Goal: Navigation & Orientation: Find specific page/section

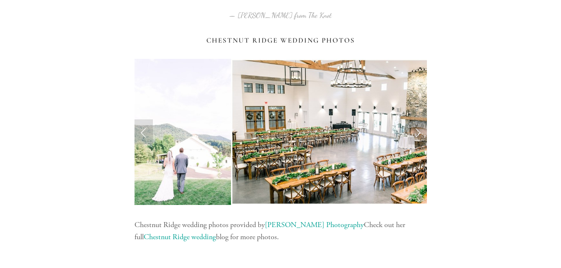
scroll to position [875, 0]
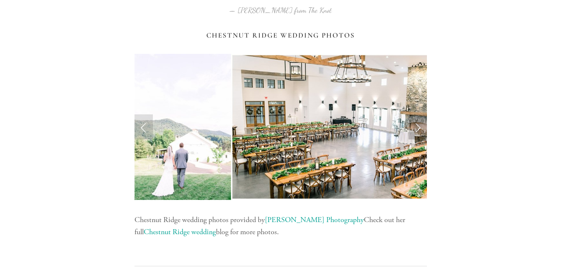
click at [417, 127] on link "Next Slide" at bounding box center [418, 127] width 18 height 25
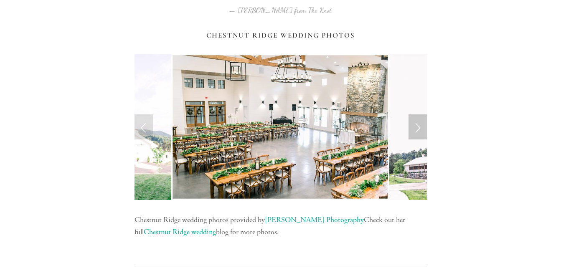
click at [417, 127] on link "Next Slide" at bounding box center [418, 127] width 18 height 25
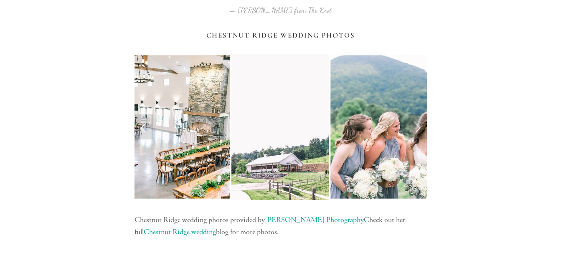
click at [417, 127] on link "Next Slide" at bounding box center [418, 127] width 18 height 25
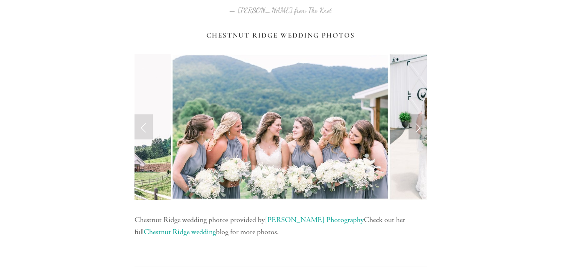
click at [417, 127] on link "Next Slide" at bounding box center [418, 127] width 18 height 25
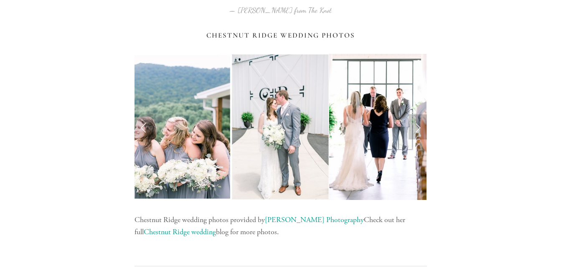
click at [417, 127] on link "Next Slide" at bounding box center [418, 127] width 18 height 25
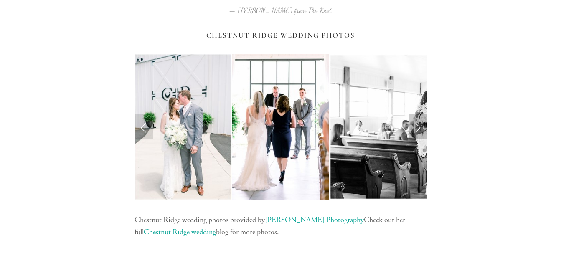
click at [417, 127] on link "Next Slide" at bounding box center [418, 127] width 18 height 25
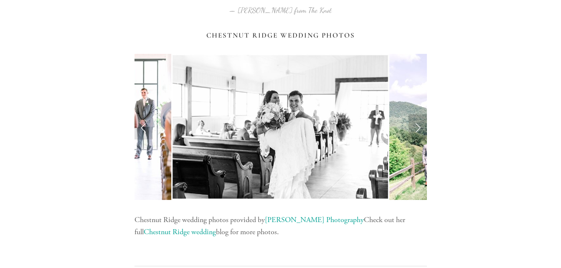
click at [417, 127] on link "Next Slide" at bounding box center [418, 127] width 18 height 25
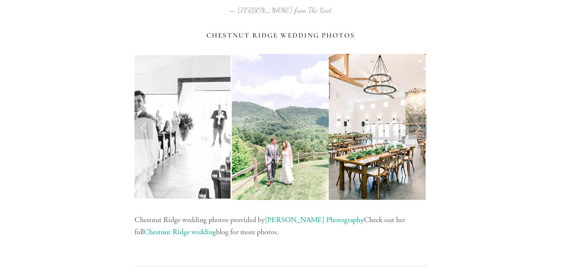
click at [417, 127] on link "Next Slide" at bounding box center [418, 127] width 18 height 25
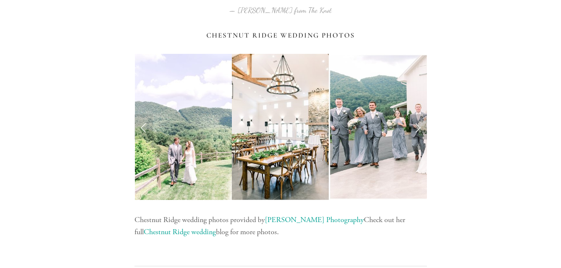
click at [417, 127] on link "Next Slide" at bounding box center [418, 127] width 18 height 25
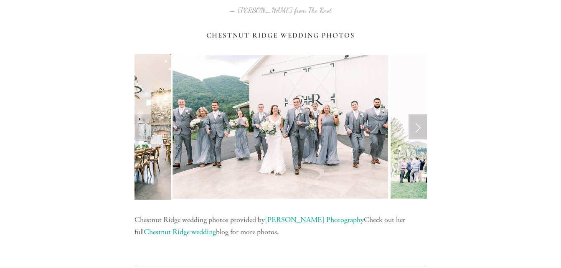
click at [417, 127] on link "Next Slide" at bounding box center [418, 127] width 18 height 25
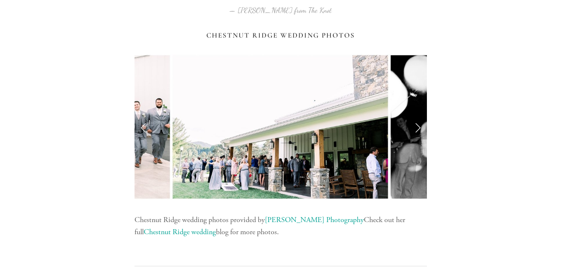
click at [417, 127] on link "Next Slide" at bounding box center [418, 127] width 18 height 25
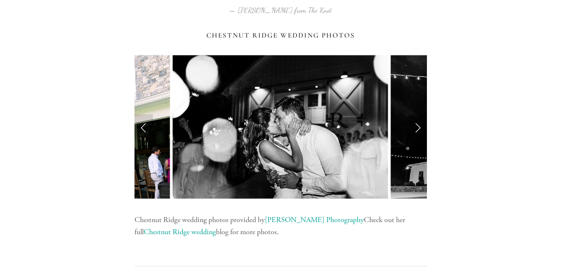
click at [417, 127] on link "Next Slide" at bounding box center [418, 127] width 18 height 25
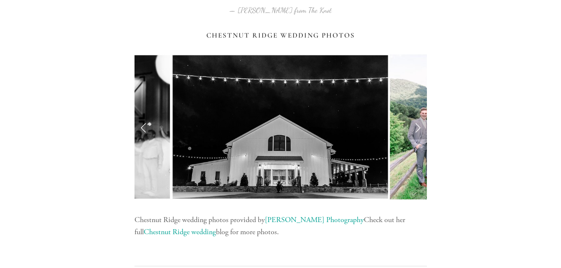
click at [417, 127] on link "Next Slide" at bounding box center [418, 127] width 18 height 25
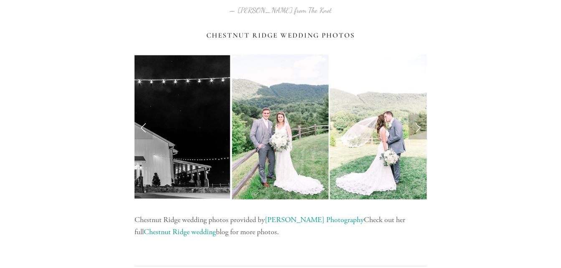
click at [417, 127] on link "Next Slide" at bounding box center [418, 127] width 18 height 25
click at [418, 126] on link "Next Slide" at bounding box center [418, 127] width 18 height 25
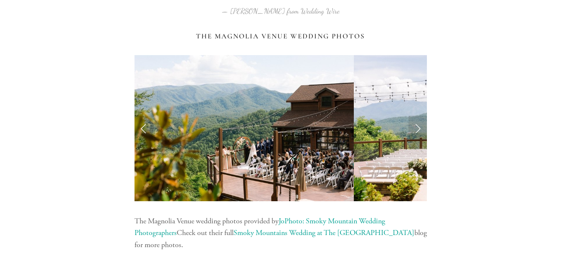
scroll to position [1738, 0]
click at [416, 126] on link "Next Slide" at bounding box center [418, 127] width 18 height 25
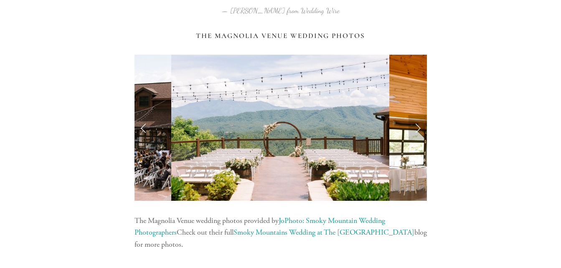
click at [416, 126] on link "Next Slide" at bounding box center [418, 127] width 18 height 25
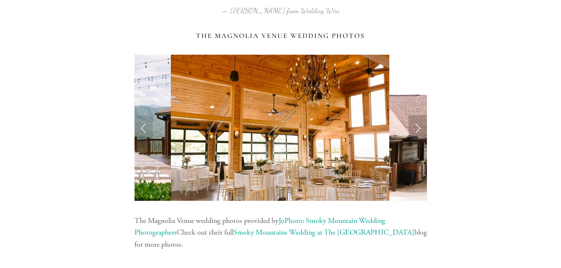
click at [416, 126] on link "Next Slide" at bounding box center [418, 127] width 18 height 25
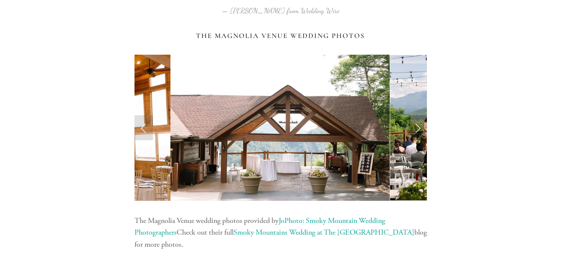
click at [416, 126] on link "Next Slide" at bounding box center [418, 127] width 18 height 25
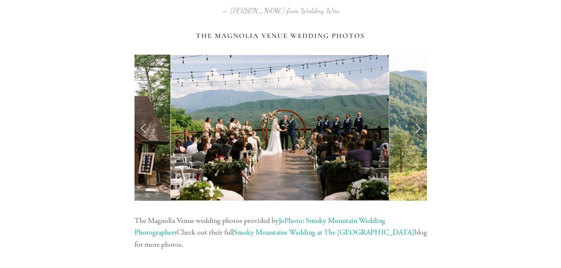
click at [416, 126] on link "Next Slide" at bounding box center [418, 127] width 18 height 25
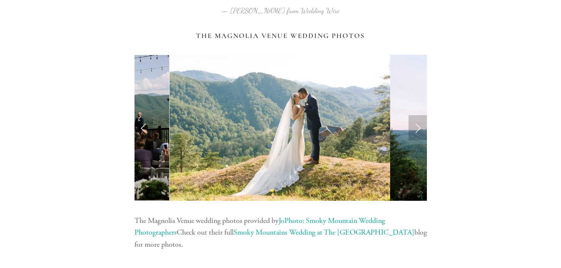
click at [416, 126] on link "Next Slide" at bounding box center [418, 127] width 18 height 25
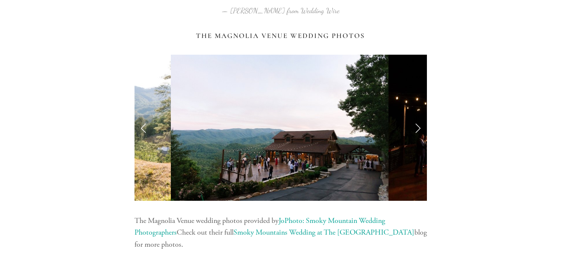
click at [416, 126] on link "Next Slide" at bounding box center [418, 127] width 18 height 25
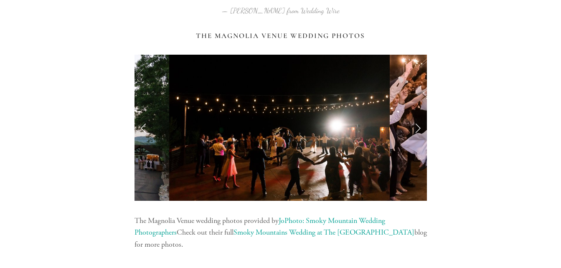
click at [416, 126] on link "Next Slide" at bounding box center [418, 127] width 18 height 25
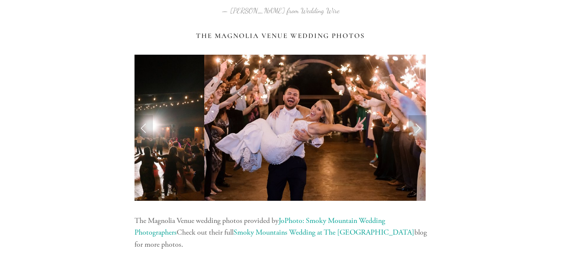
click at [416, 126] on link "Next Slide" at bounding box center [418, 127] width 18 height 25
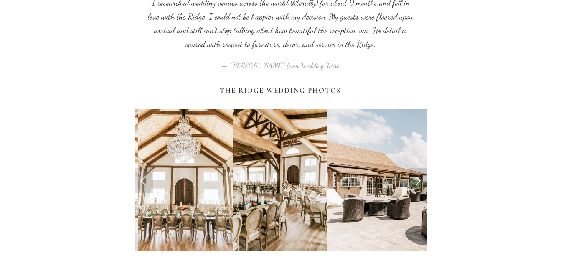
scroll to position [2657, 0]
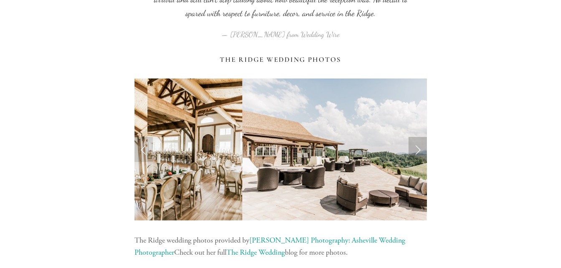
click at [417, 150] on link "Next Slide" at bounding box center [418, 149] width 18 height 25
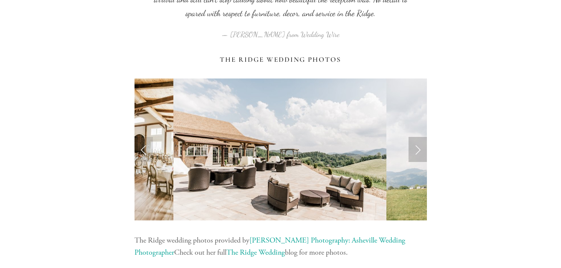
click at [417, 150] on link "Next Slide" at bounding box center [418, 149] width 18 height 25
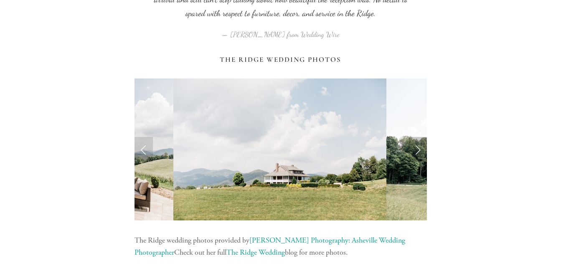
click at [417, 150] on link "Next Slide" at bounding box center [418, 149] width 18 height 25
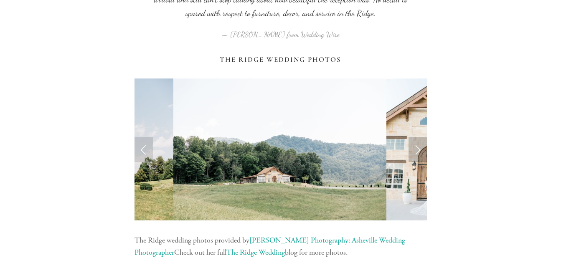
click at [417, 150] on link "Next Slide" at bounding box center [418, 149] width 18 height 25
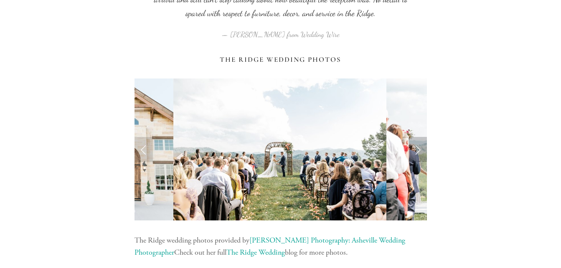
click at [421, 147] on link "Next Slide" at bounding box center [418, 149] width 18 height 25
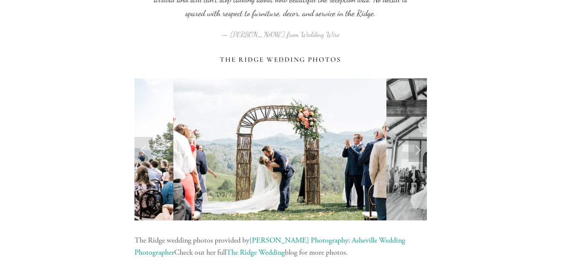
click at [419, 149] on link "Next Slide" at bounding box center [418, 149] width 18 height 25
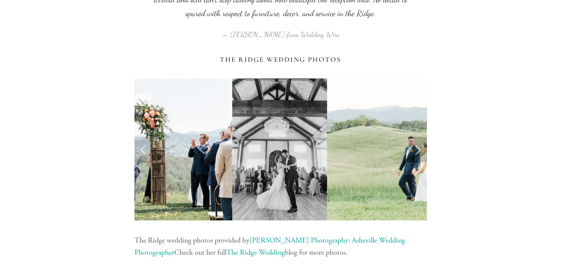
click at [419, 149] on link "Next Slide" at bounding box center [418, 149] width 18 height 25
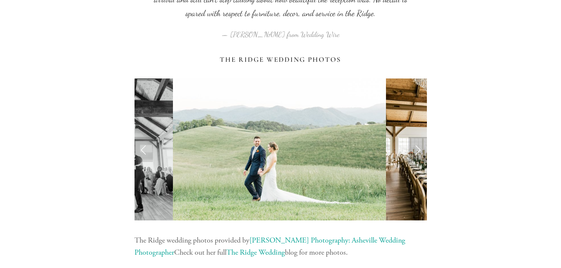
click at [419, 149] on link "Next Slide" at bounding box center [418, 149] width 18 height 25
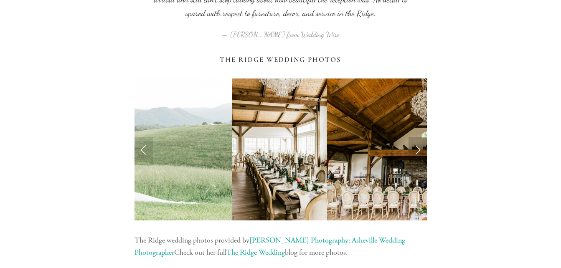
click at [419, 149] on link "Next Slide" at bounding box center [418, 149] width 18 height 25
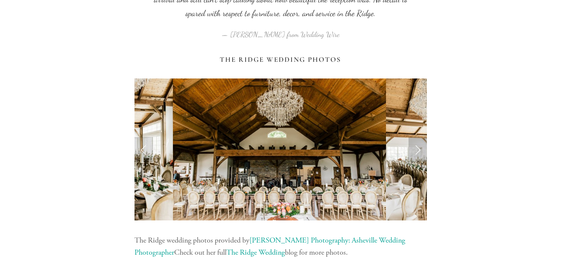
click at [419, 149] on link "Next Slide" at bounding box center [418, 149] width 18 height 25
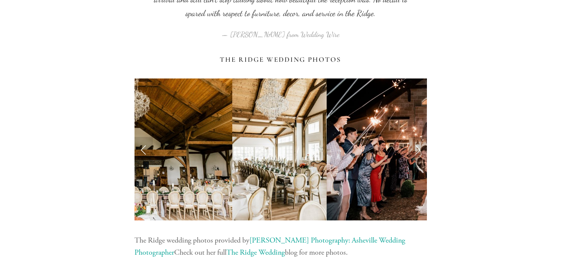
click at [419, 149] on link "Next Slide" at bounding box center [418, 149] width 18 height 25
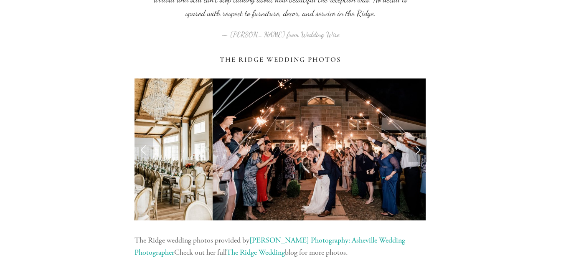
click at [419, 149] on link "Next Slide" at bounding box center [418, 149] width 18 height 25
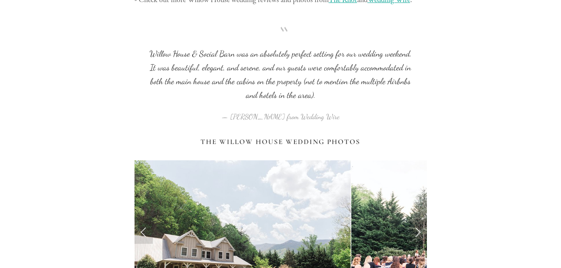
scroll to position [3606, 0]
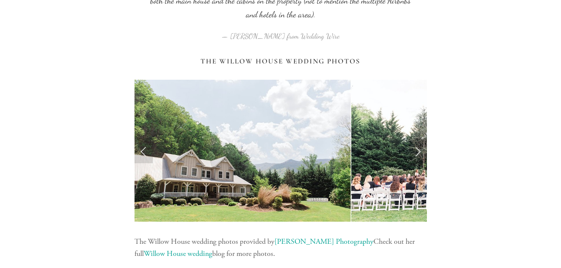
click at [418, 155] on link "Next Slide" at bounding box center [418, 150] width 18 height 25
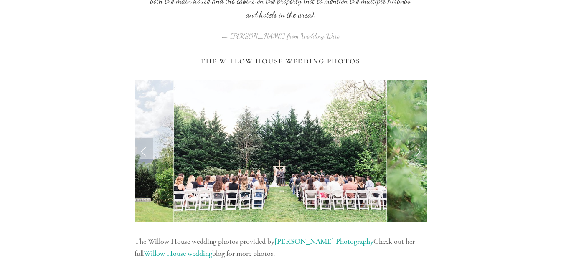
click at [419, 152] on link "Next Slide" at bounding box center [418, 150] width 18 height 25
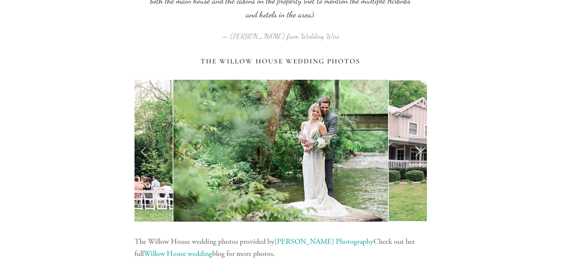
click at [419, 155] on link "Next Slide" at bounding box center [418, 150] width 18 height 25
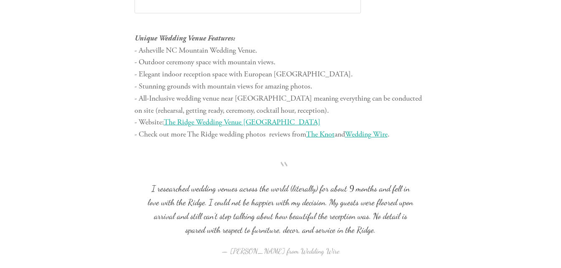
scroll to position [2439, 0]
click at [228, 120] on span "The Ridge Wedding Venue [GEOGRAPHIC_DATA]" at bounding box center [242, 123] width 157 height 10
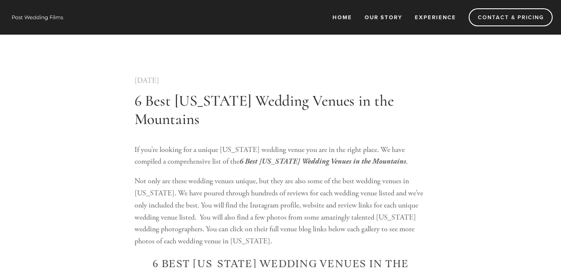
scroll to position [2503, 0]
